Goal: Transaction & Acquisition: Purchase product/service

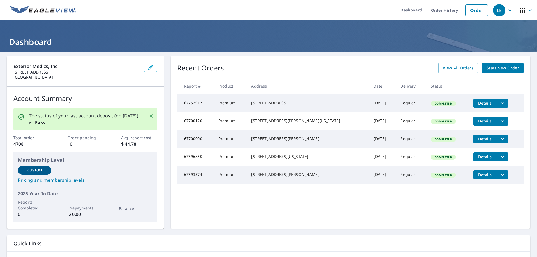
click at [487, 69] on span "Start New Order" at bounding box center [503, 68] width 32 height 7
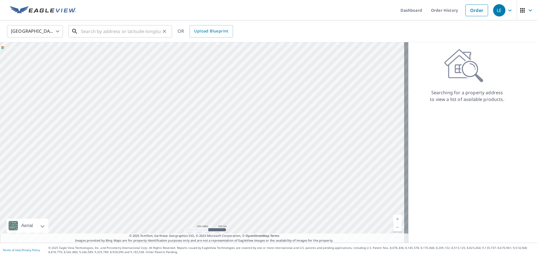
click at [121, 33] on input "text" at bounding box center [121, 31] width 80 height 16
click at [117, 32] on input "text" at bounding box center [121, 31] width 80 height 16
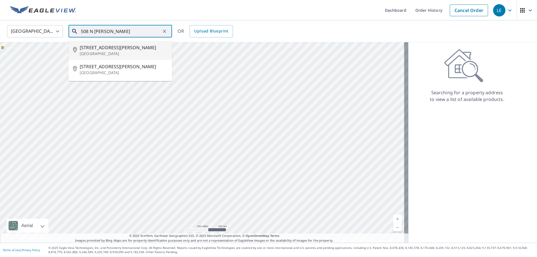
click at [115, 47] on span "[STREET_ADDRESS][PERSON_NAME]" at bounding box center [124, 47] width 88 height 7
type input "[STREET_ADDRESS][PERSON_NAME]"
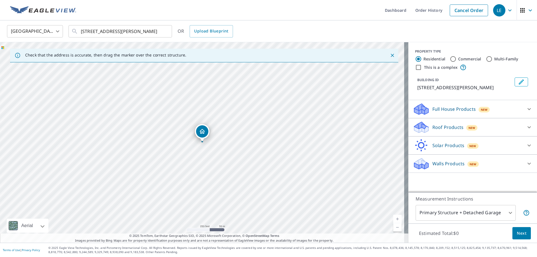
click at [526, 129] on icon at bounding box center [529, 127] width 7 height 7
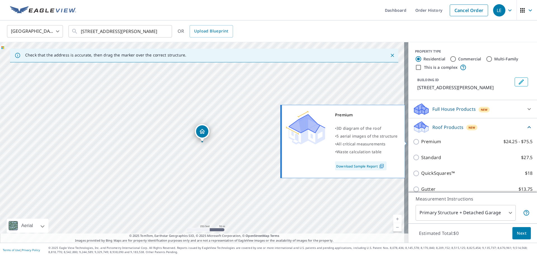
click at [440, 144] on label "Premium $24.25 - $75.5" at bounding box center [476, 141] width 111 height 7
click at [421, 144] on input "Premium $24.25 - $75.5" at bounding box center [417, 141] width 8 height 7
checkbox input "true"
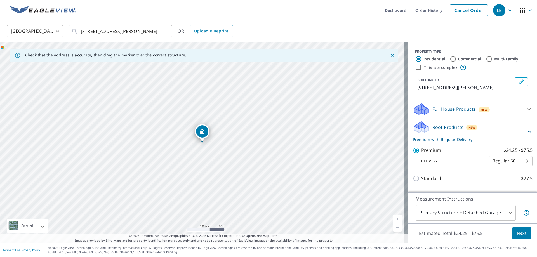
click at [517, 235] on span "Next" at bounding box center [522, 233] width 10 height 7
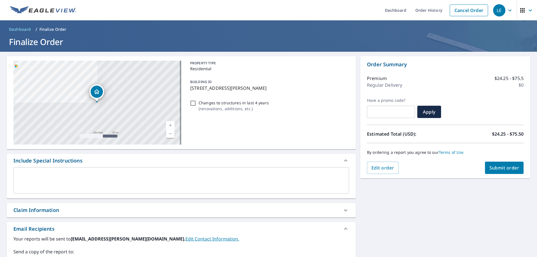
scroll to position [95, 0]
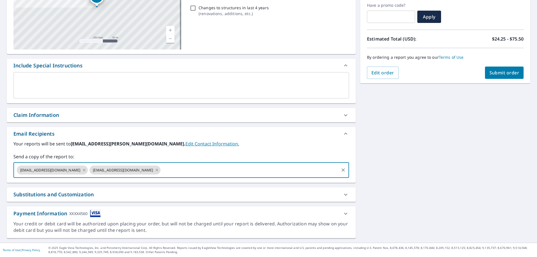
click at [181, 169] on input "text" at bounding box center [249, 170] width 177 height 11
type input "[PERSON_NAME][EMAIL_ADDRESS][PERSON_NAME][DOMAIN_NAME]"
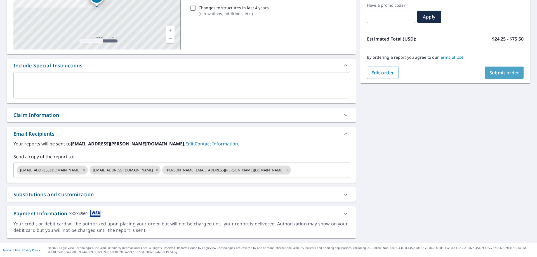
click at [507, 74] on span "Submit order" at bounding box center [504, 73] width 30 height 6
checkbox input "true"
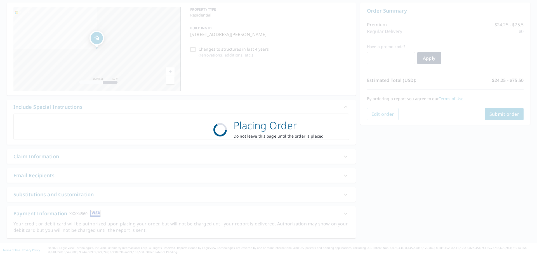
scroll to position [54, 0]
